Goal: Transaction & Acquisition: Purchase product/service

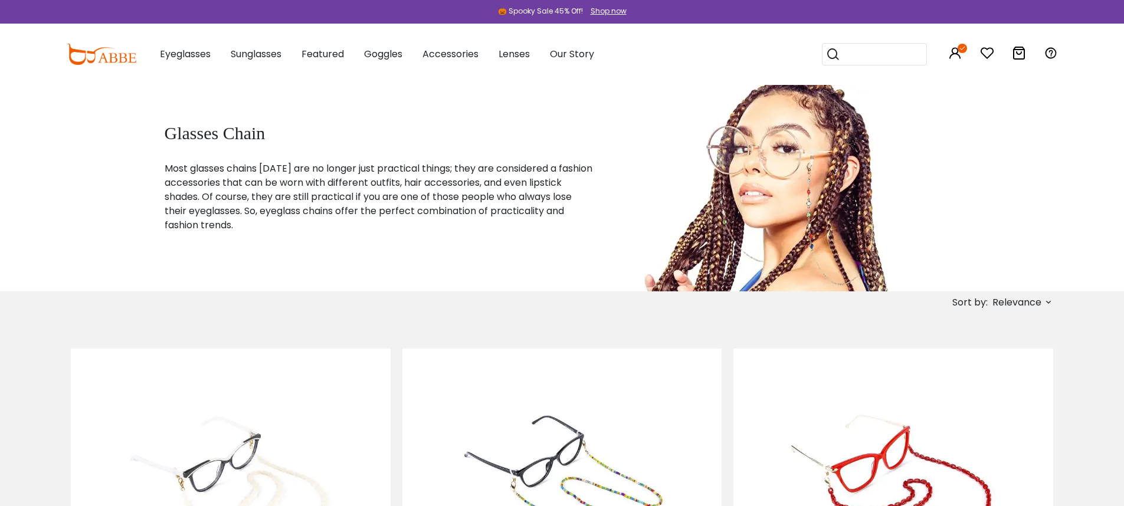
drag, startPoint x: 133, startPoint y: 304, endPoint x: 156, endPoint y: 227, distance: 79.9
click at [133, 304] on div "Sort by: Relevance Relevance New Arrivals Best Sellers Prices High To Low" at bounding box center [562, 302] width 982 height 22
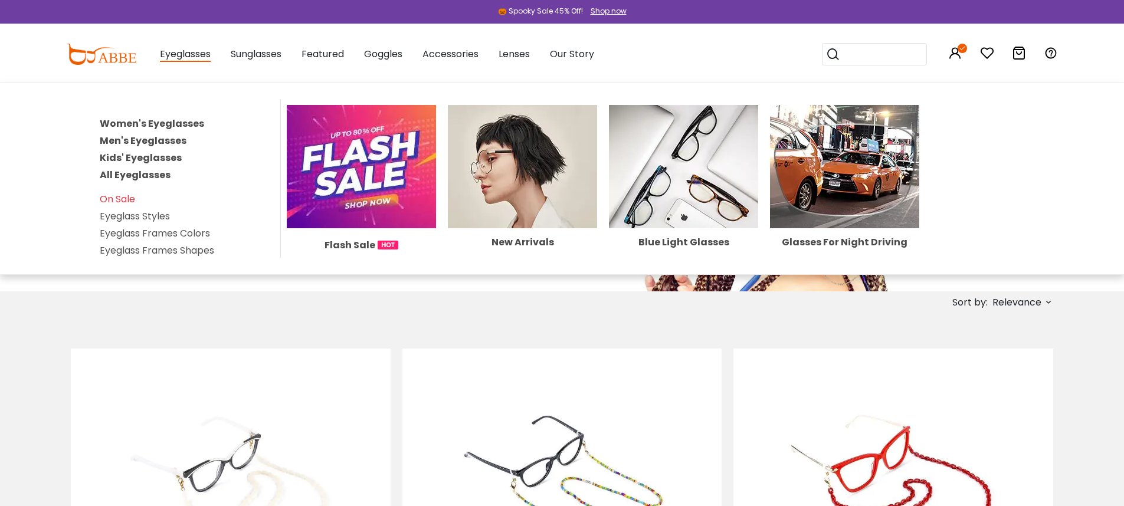
click at [165, 123] on link "Women's Eyeglasses" at bounding box center [152, 124] width 104 height 14
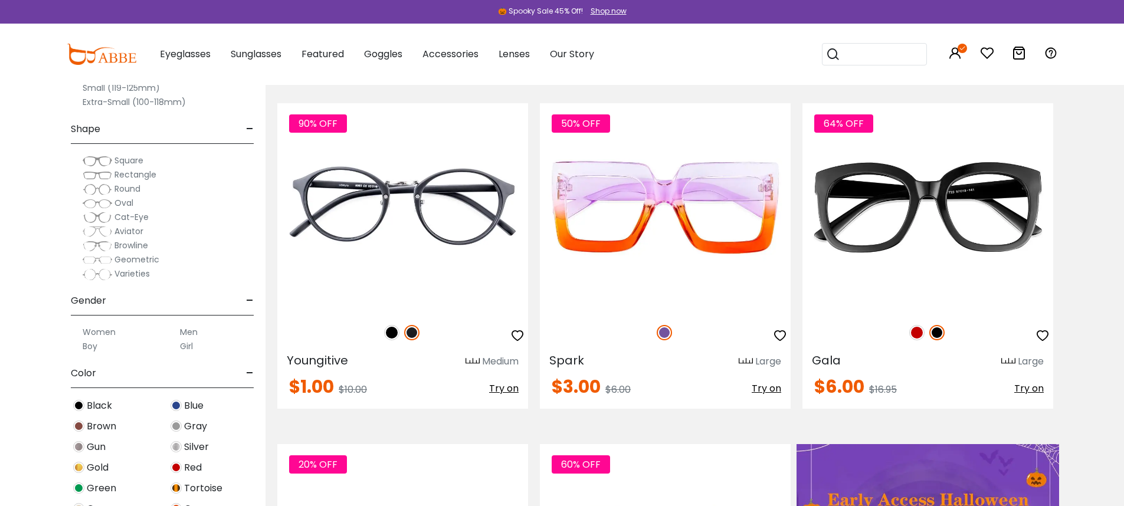
scroll to position [249, 0]
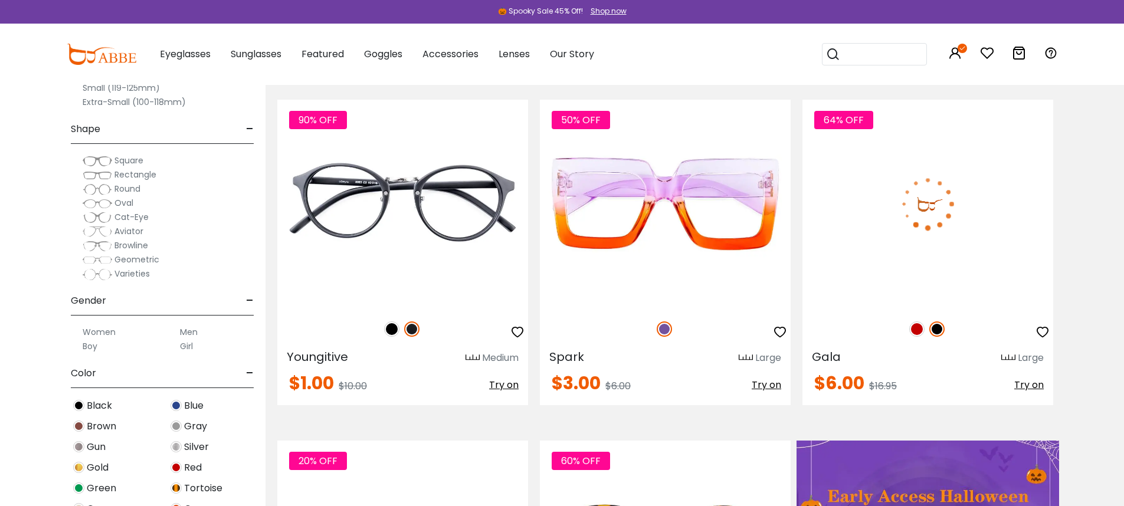
click at [916, 329] on img at bounding box center [916, 329] width 15 height 15
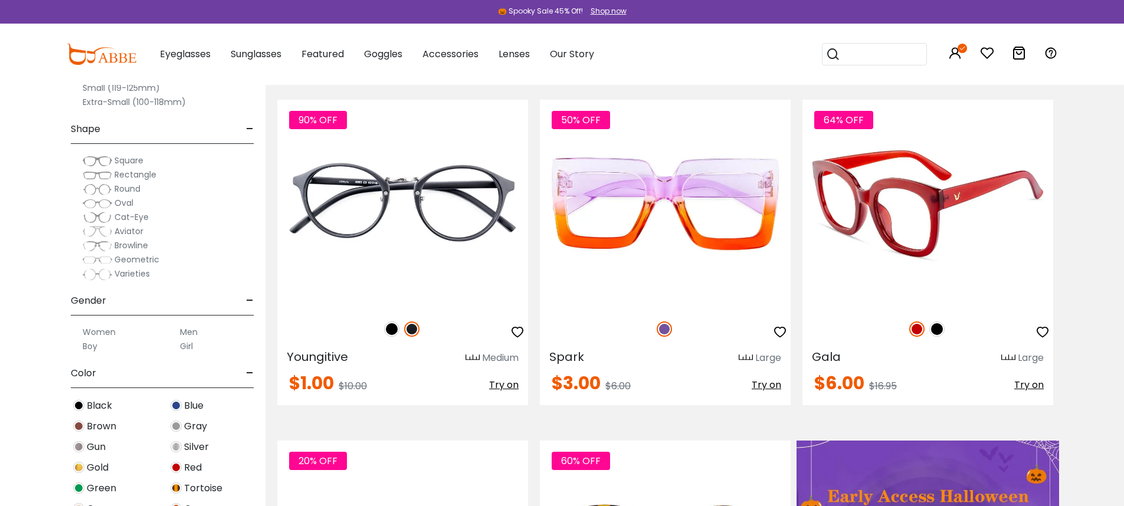
click at [947, 239] on img at bounding box center [927, 204] width 251 height 209
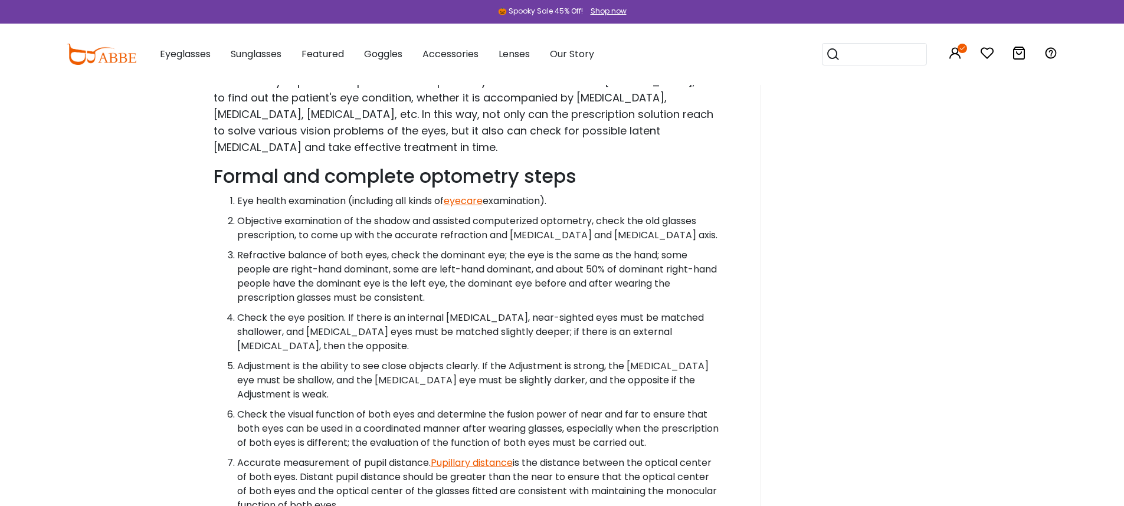
scroll to position [2045, 0]
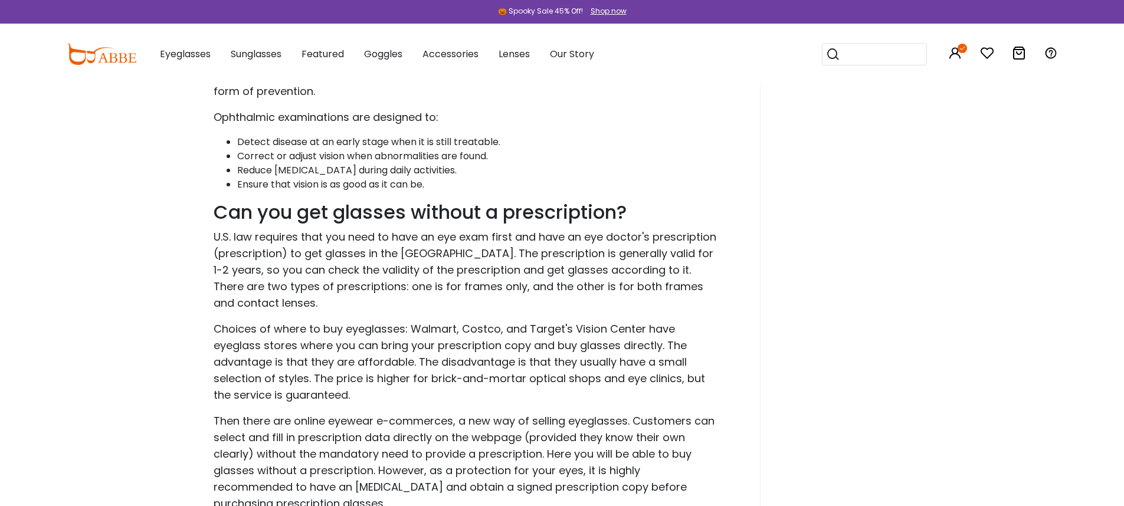
click at [877, 193] on div at bounding box center [861, 494] width 201 height 2452
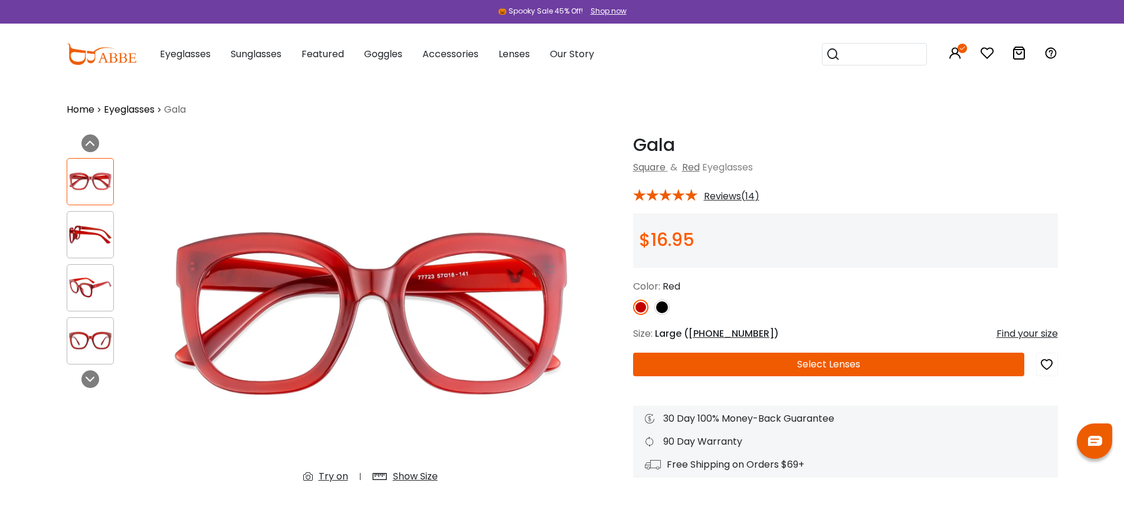
click at [872, 363] on button "Select Lenses" at bounding box center [828, 365] width 391 height 24
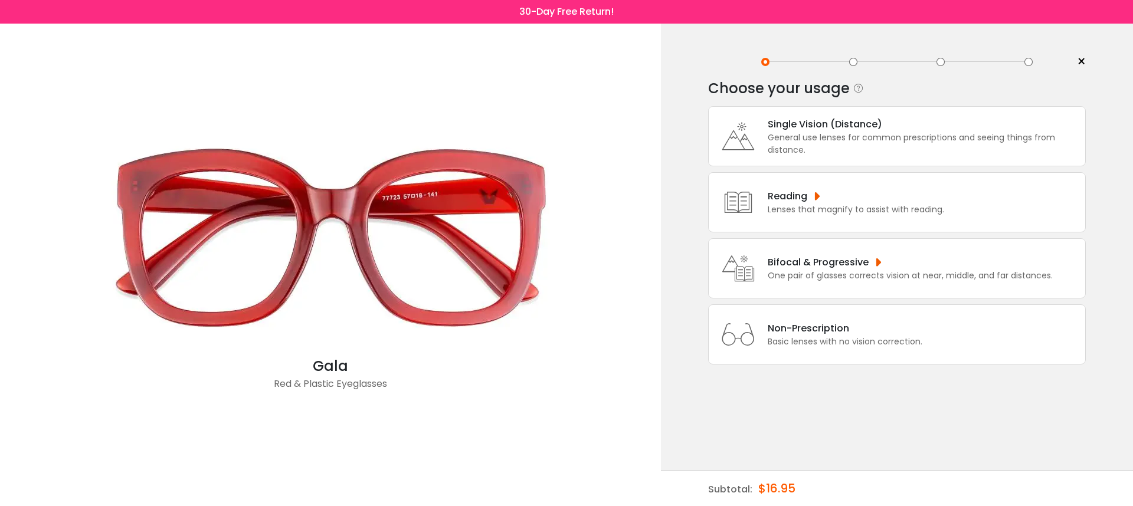
click at [1082, 61] on span "×" at bounding box center [1081, 62] width 9 height 18
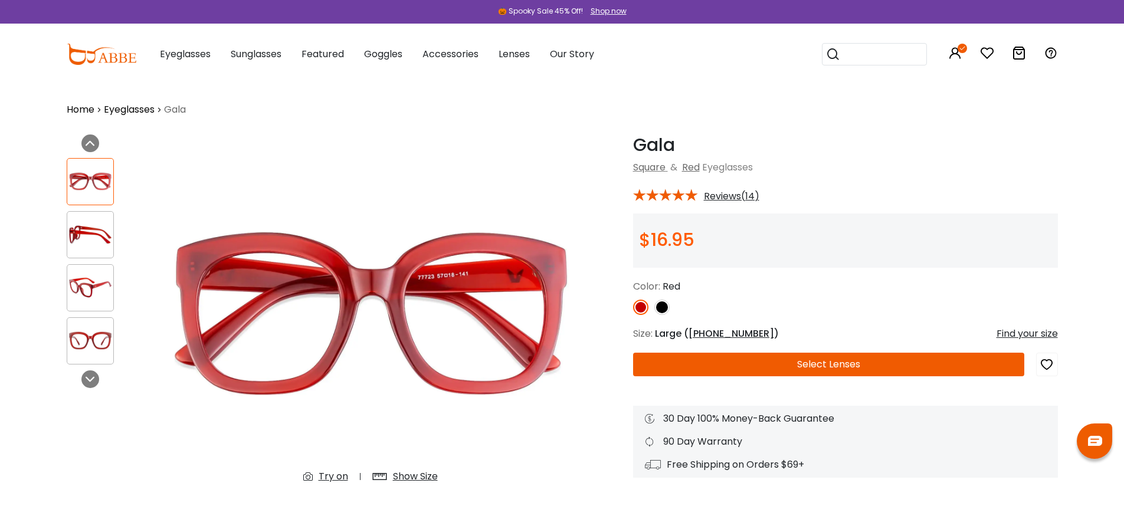
click at [115, 57] on img at bounding box center [102, 54] width 70 height 21
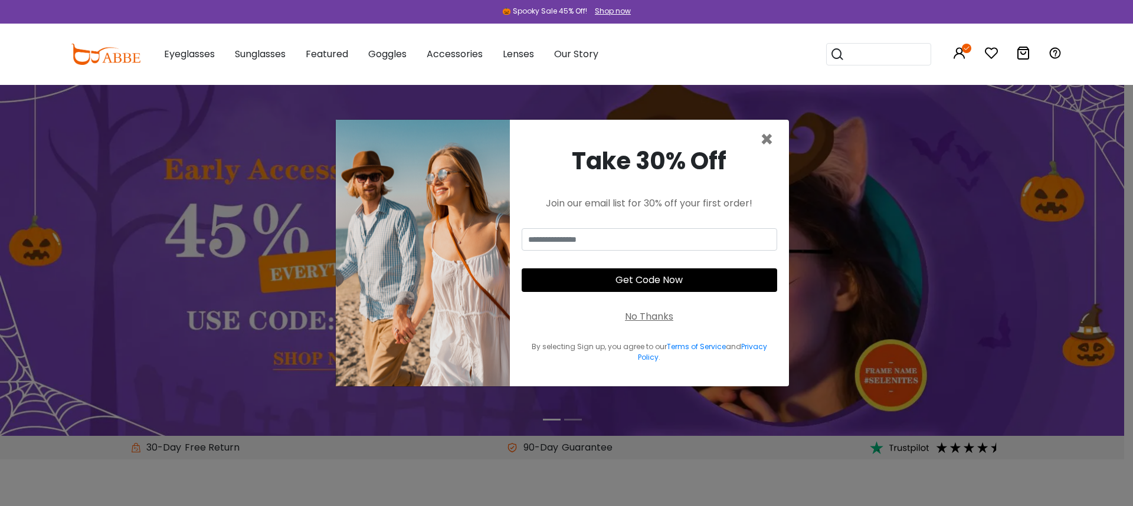
drag, startPoint x: 654, startPoint y: 313, endPoint x: 671, endPoint y: 310, distance: 16.8
click at [654, 313] on div "No Thanks" at bounding box center [649, 317] width 48 height 14
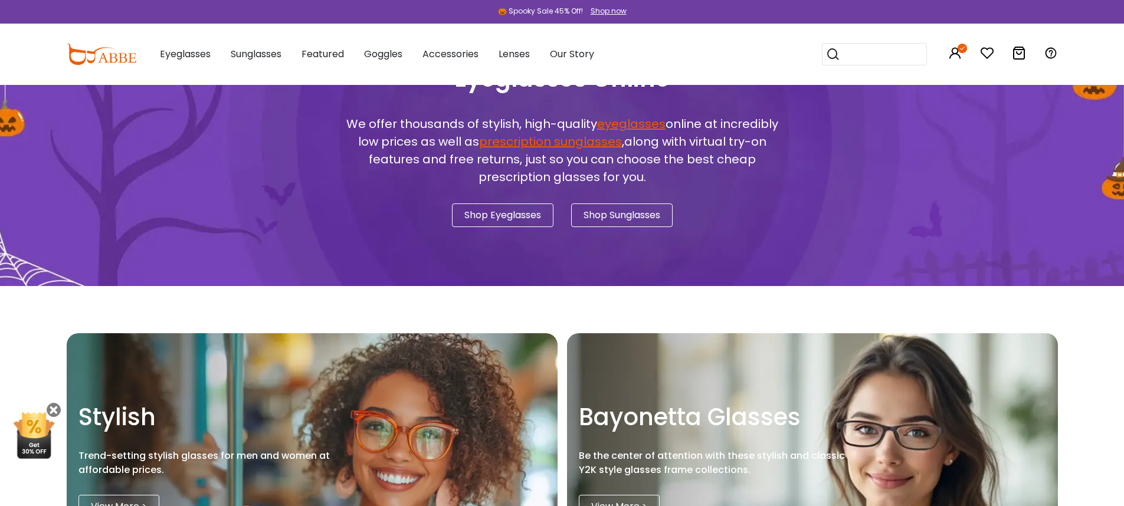
scroll to position [1292, 0]
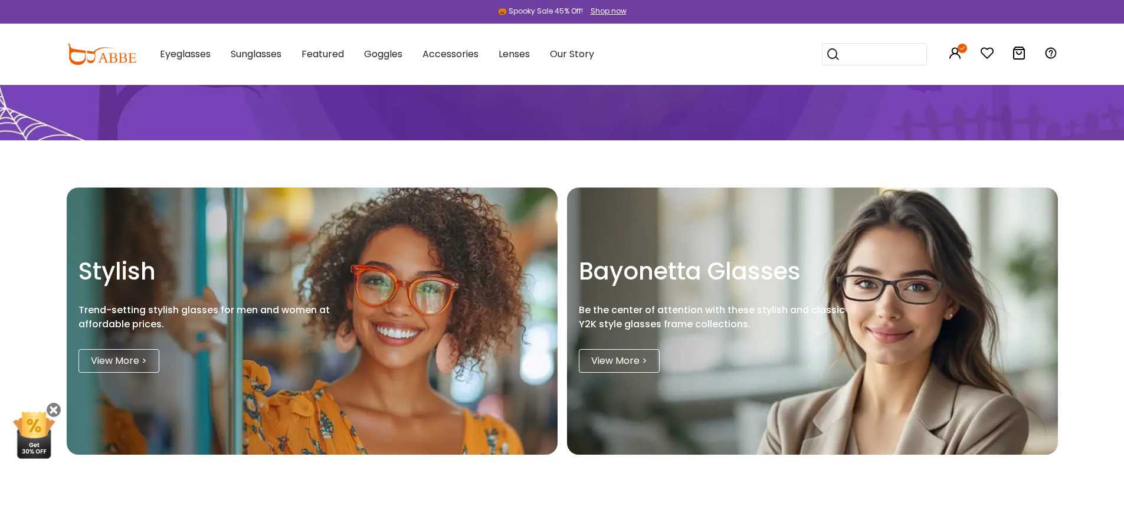
click at [619, 356] on link "View More >" at bounding box center [619, 361] width 81 height 24
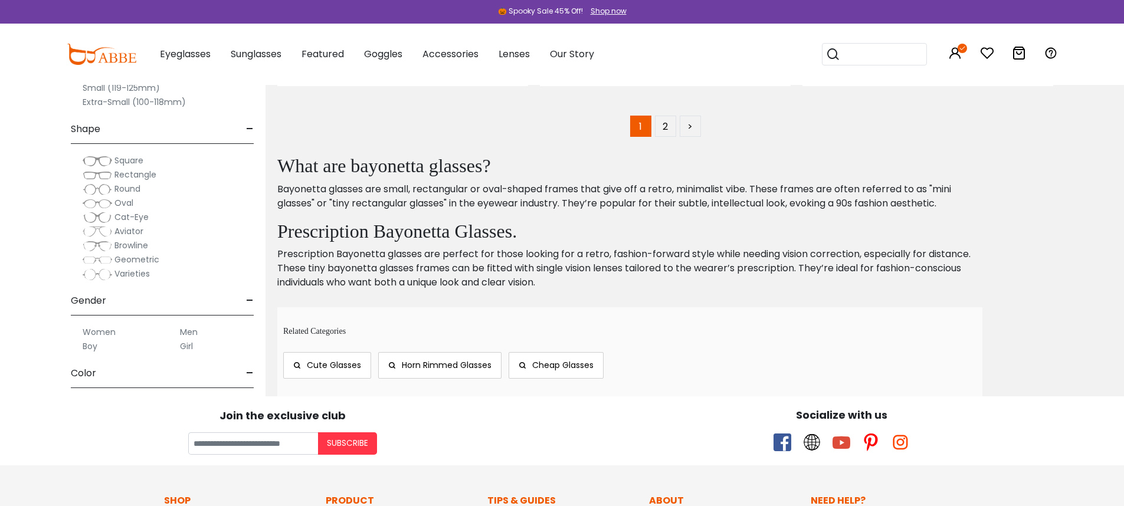
scroll to position [7050, 0]
click at [664, 127] on link "2" at bounding box center [665, 125] width 21 height 21
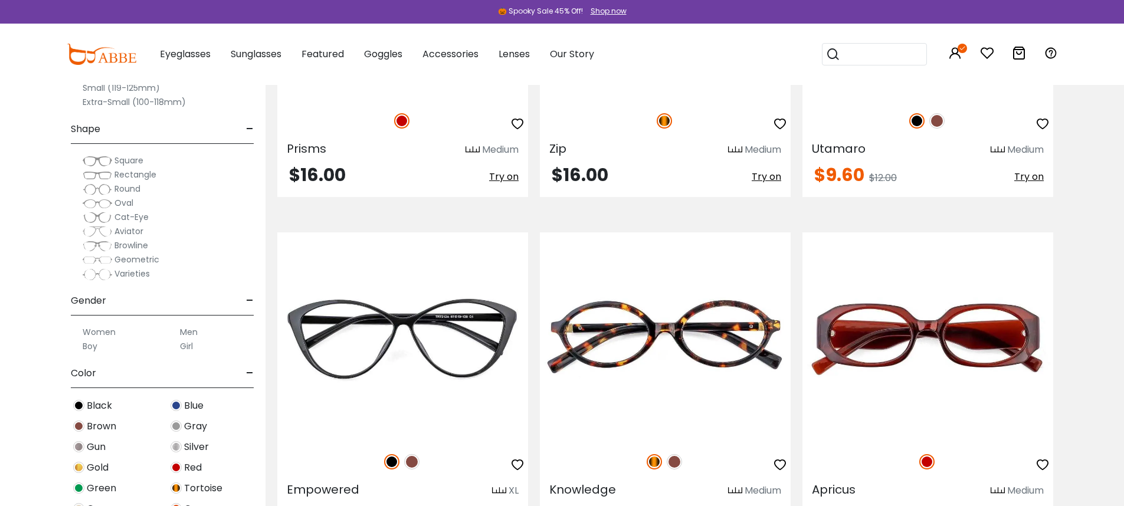
scroll to position [2184, 0]
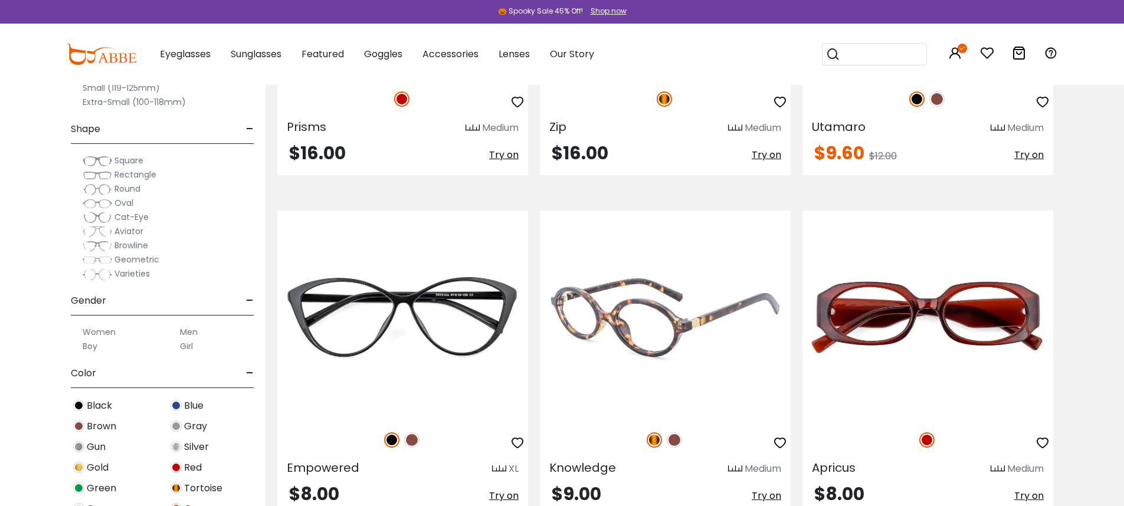
click at [715, 326] on img at bounding box center [665, 315] width 251 height 209
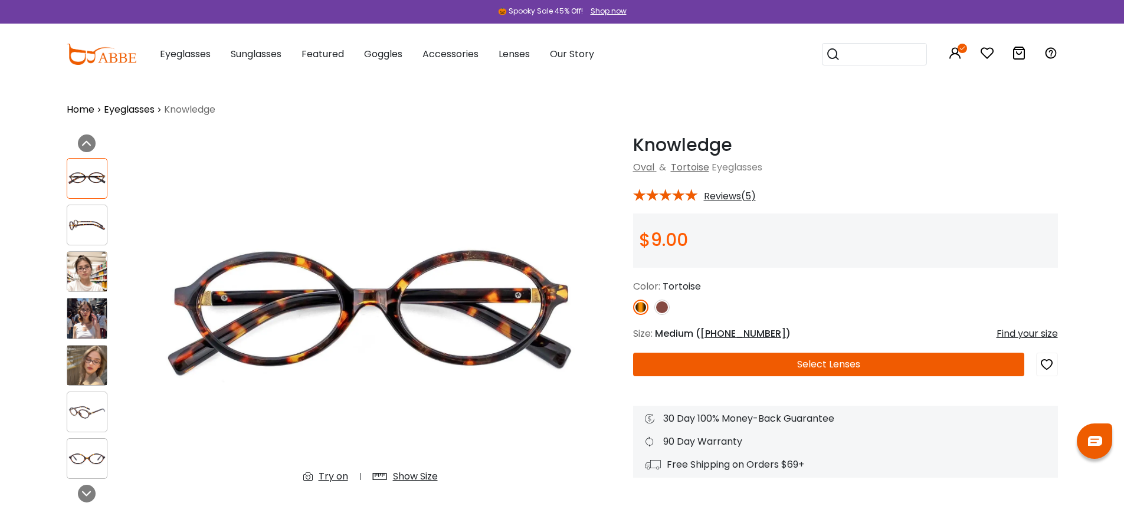
click at [665, 306] on img at bounding box center [661, 307] width 15 height 15
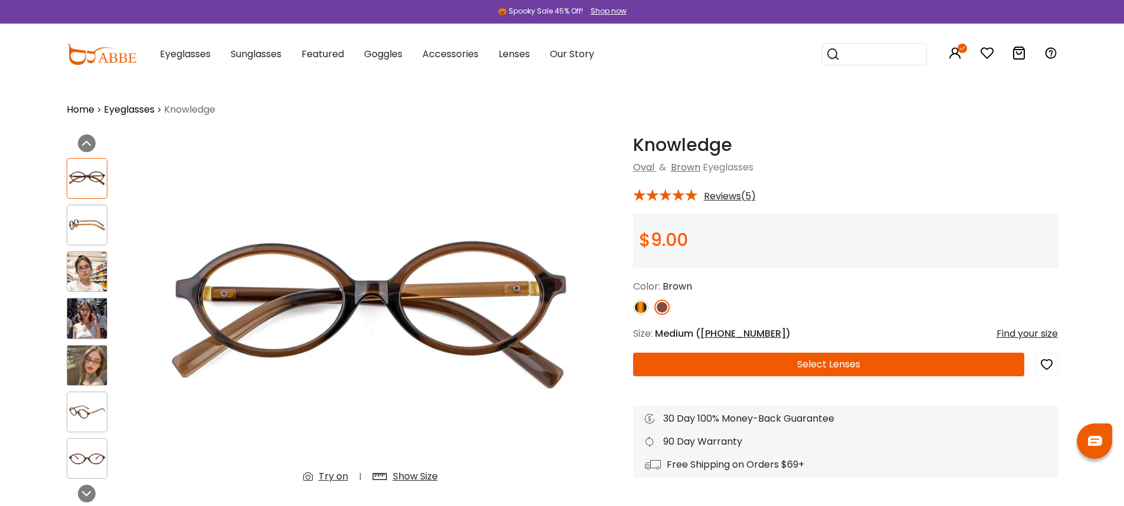
click at [641, 304] on img at bounding box center [640, 307] width 15 height 15
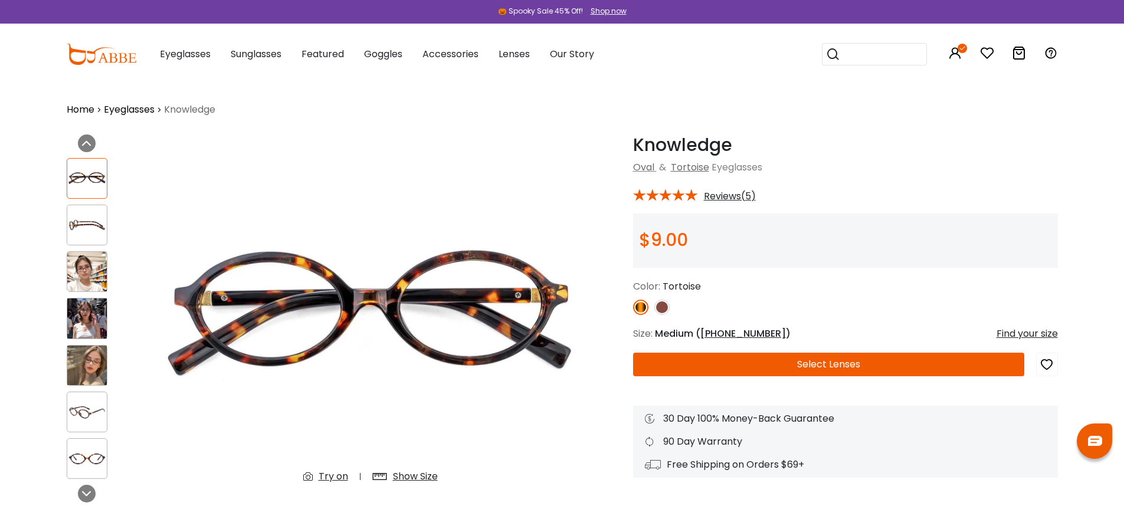
click at [899, 306] on div at bounding box center [845, 307] width 425 height 15
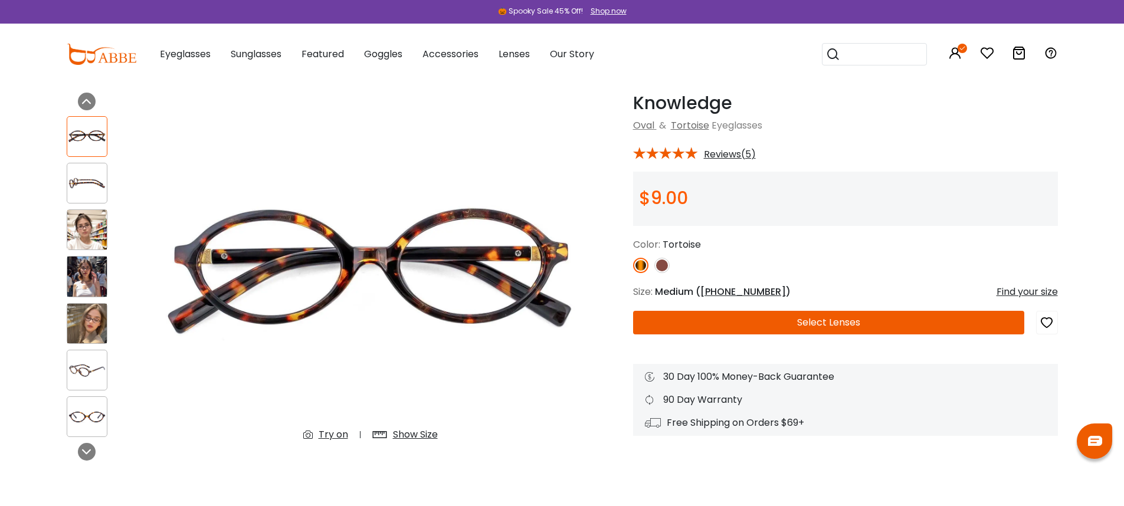
scroll to position [137, 0]
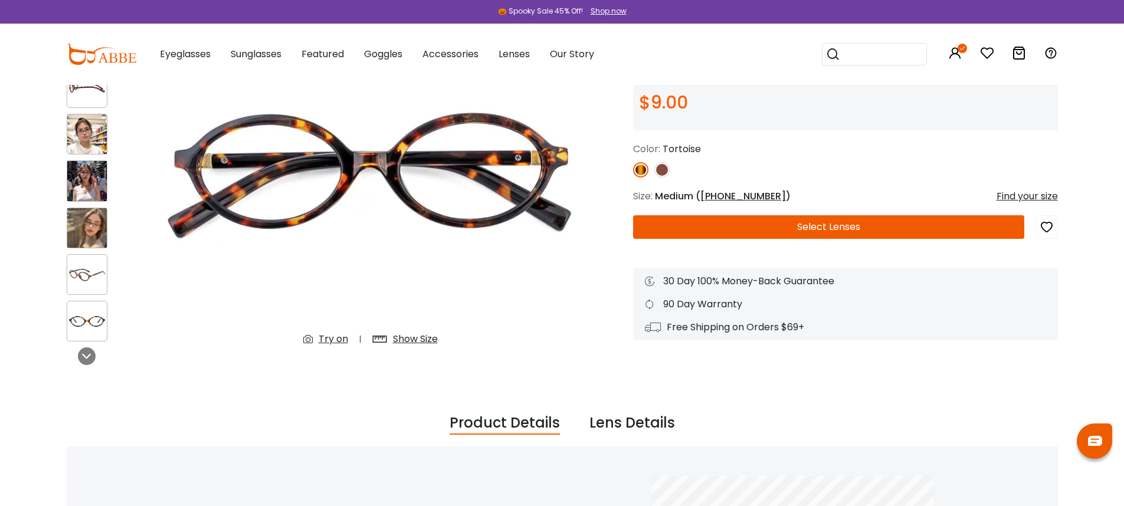
click at [91, 274] on img at bounding box center [87, 275] width 40 height 20
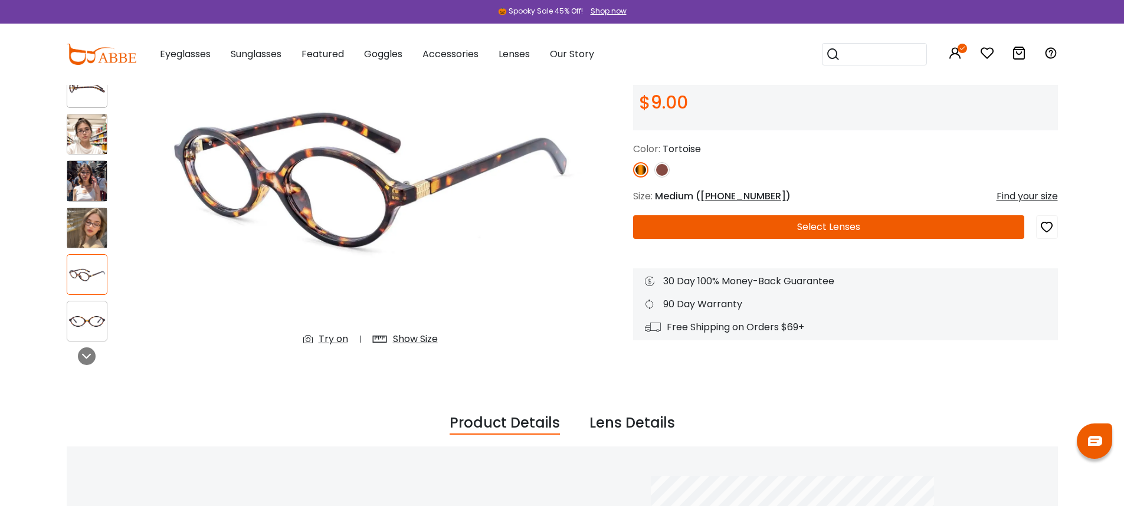
click at [91, 310] on div at bounding box center [87, 321] width 41 height 41
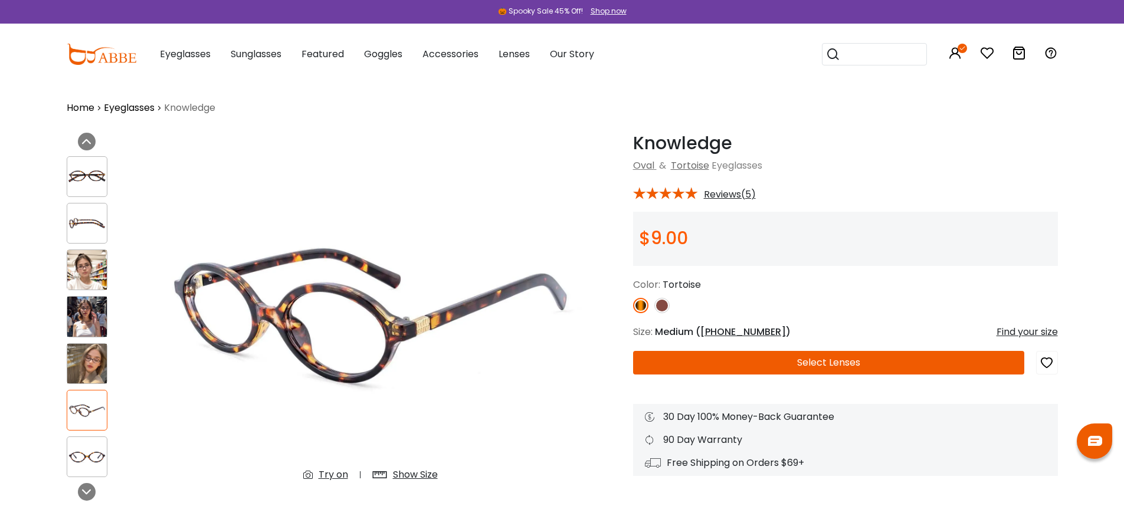
scroll to position [0, 0]
